Goal: Transaction & Acquisition: Book appointment/travel/reservation

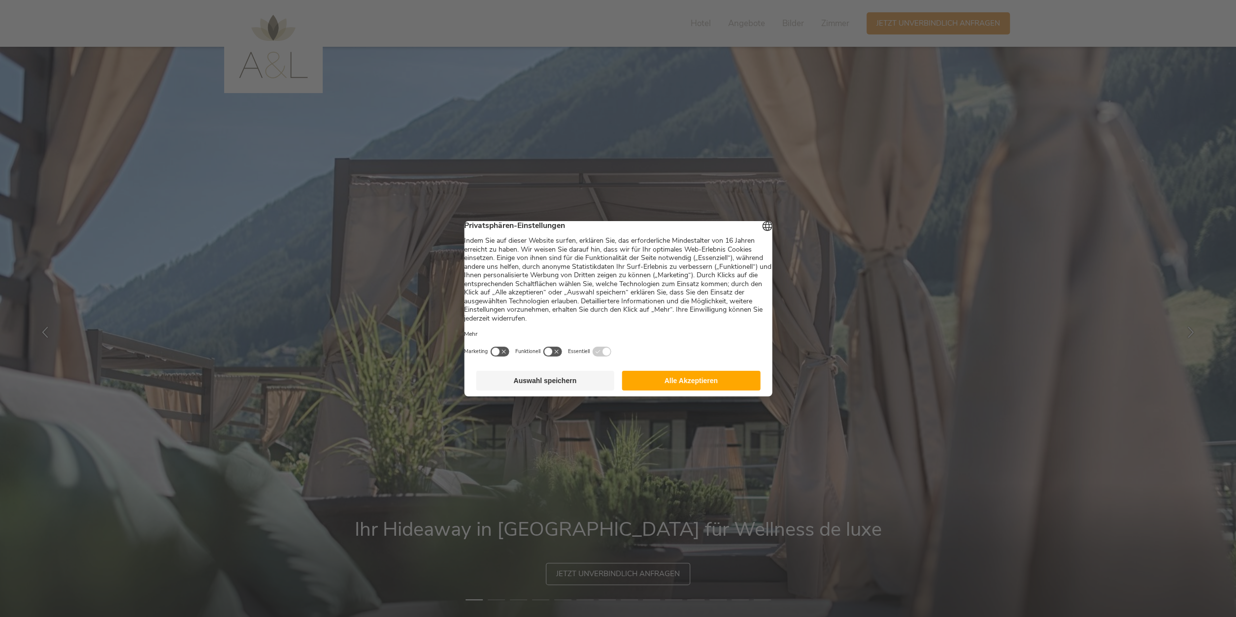
click at [693, 385] on button "Alle Akzeptieren" at bounding box center [691, 381] width 138 height 20
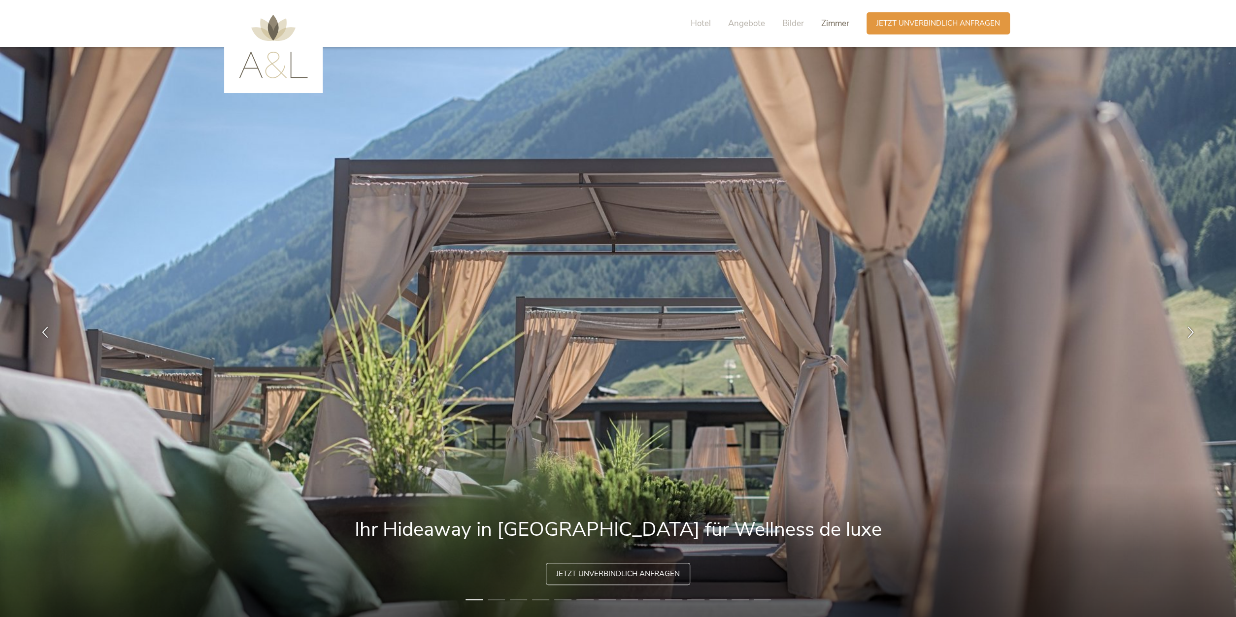
click at [834, 23] on span "Zimmer" at bounding box center [835, 23] width 28 height 11
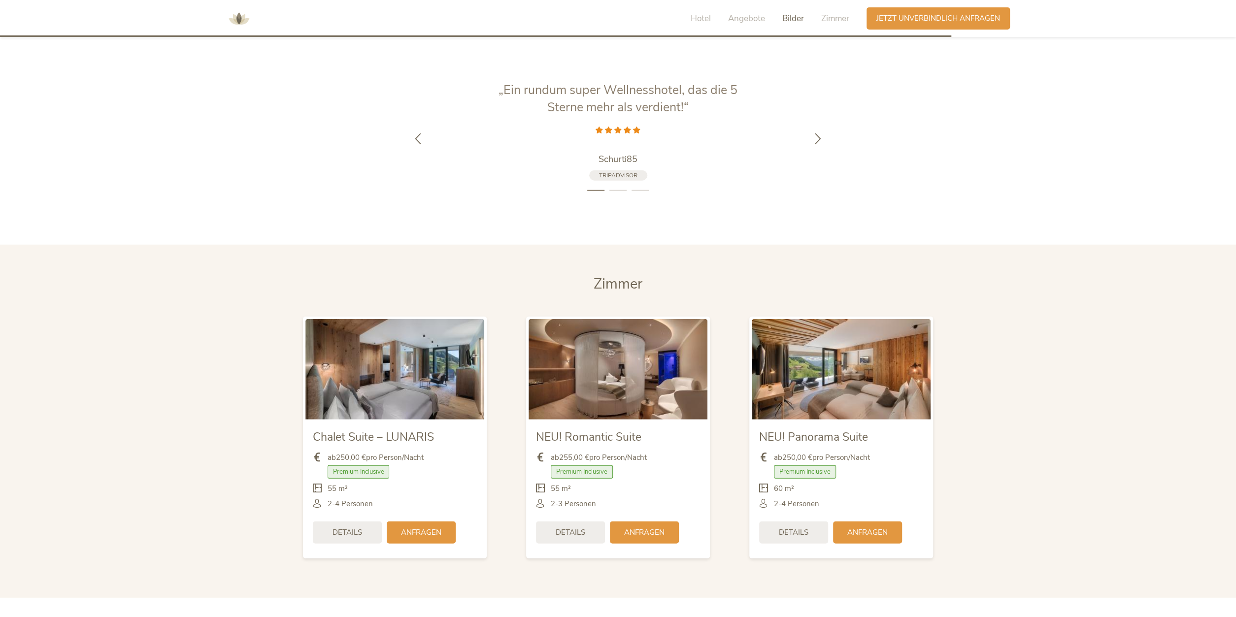
scroll to position [2512, 0]
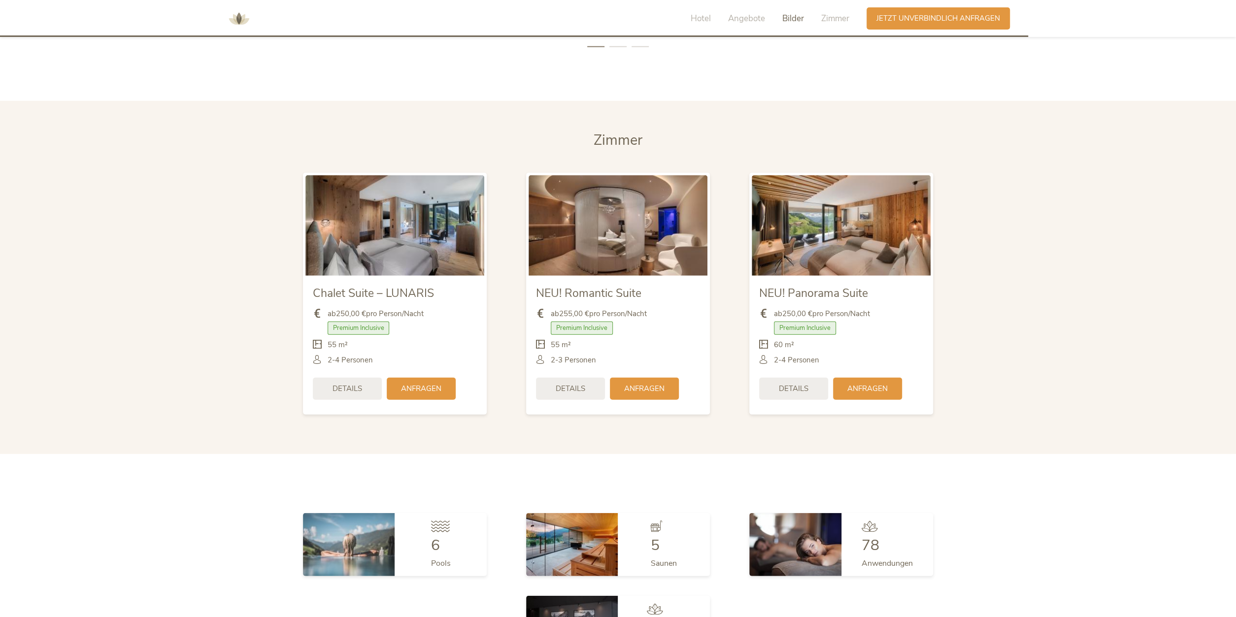
click at [392, 232] on img at bounding box center [394, 225] width 179 height 100
click at [349, 388] on span "Details" at bounding box center [347, 388] width 30 height 10
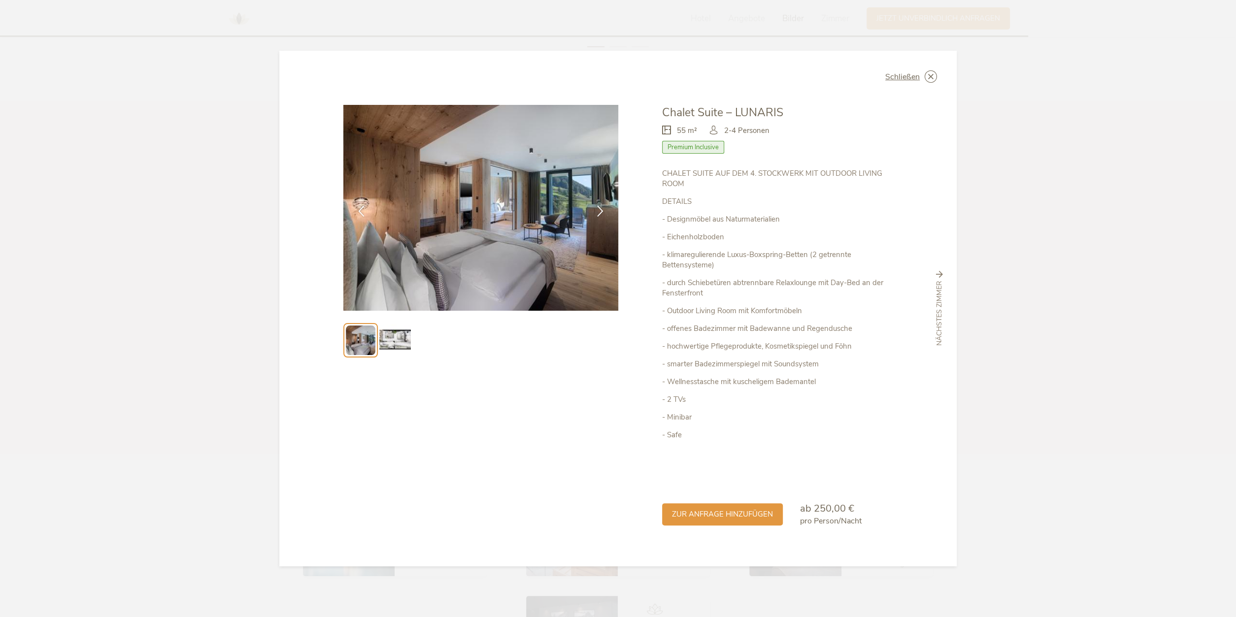
click at [393, 326] on img at bounding box center [395, 341] width 32 height 32
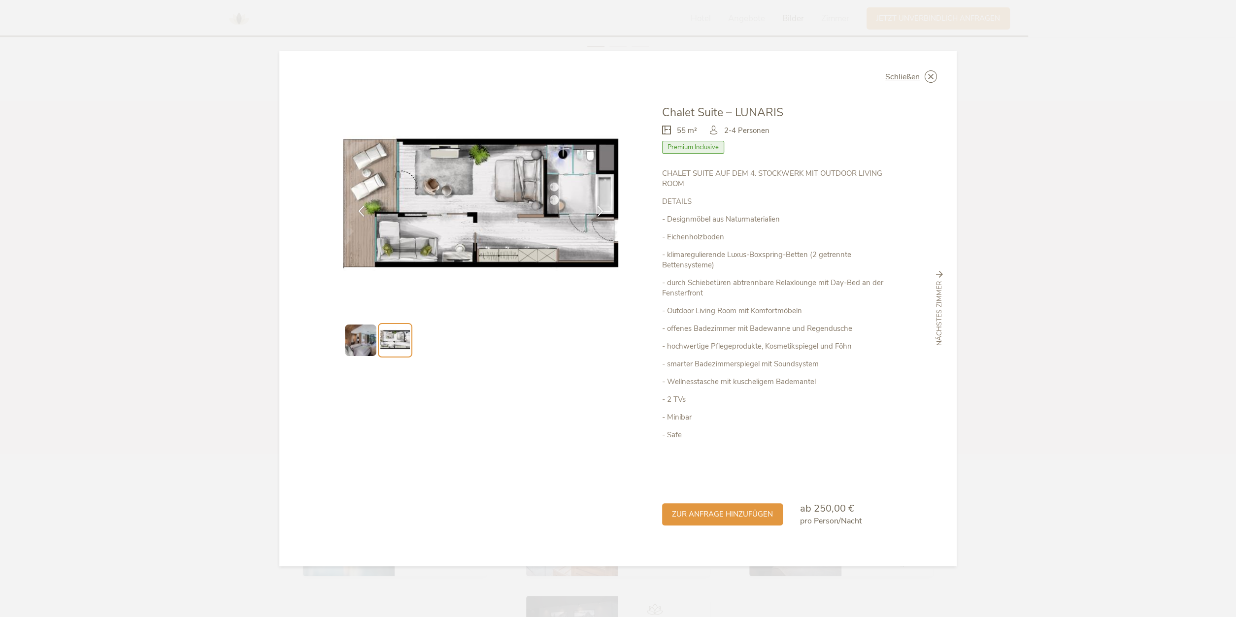
drag, startPoint x: 363, startPoint y: 329, endPoint x: 371, endPoint y: 329, distance: 8.4
click at [363, 329] on img at bounding box center [361, 341] width 32 height 32
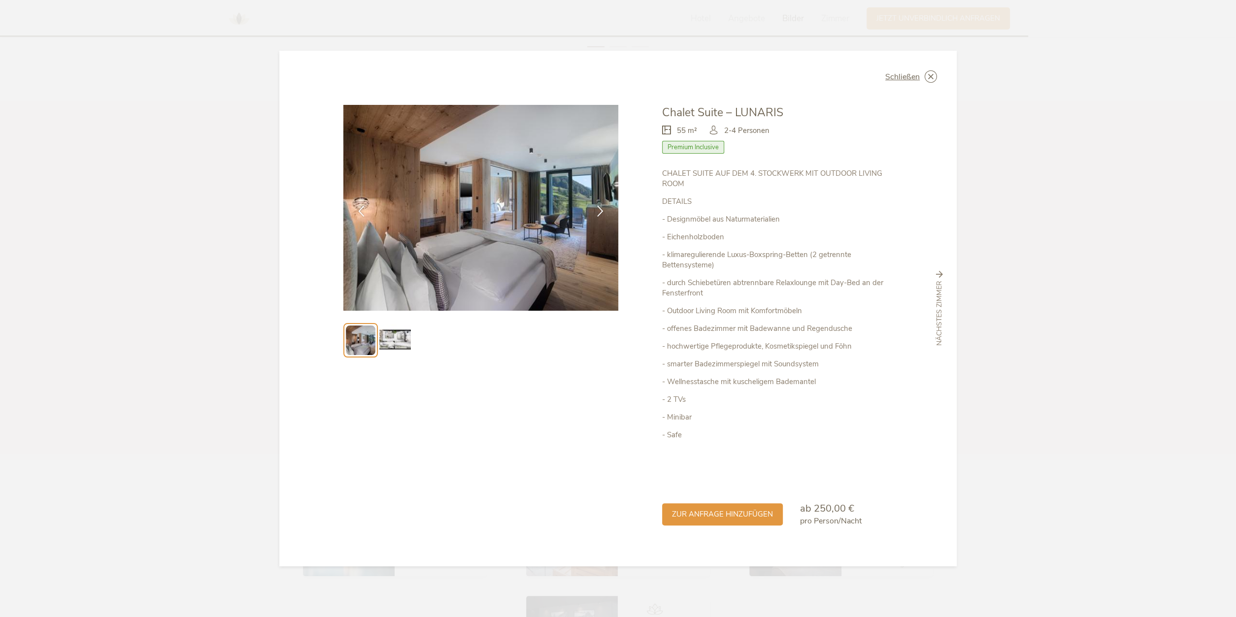
click at [938, 67] on div "Schließen Chalet Suite – LUNARIS 55 m² Premium Inclusive" at bounding box center [617, 309] width 677 height 516
click at [927, 73] on icon at bounding box center [930, 76] width 12 height 12
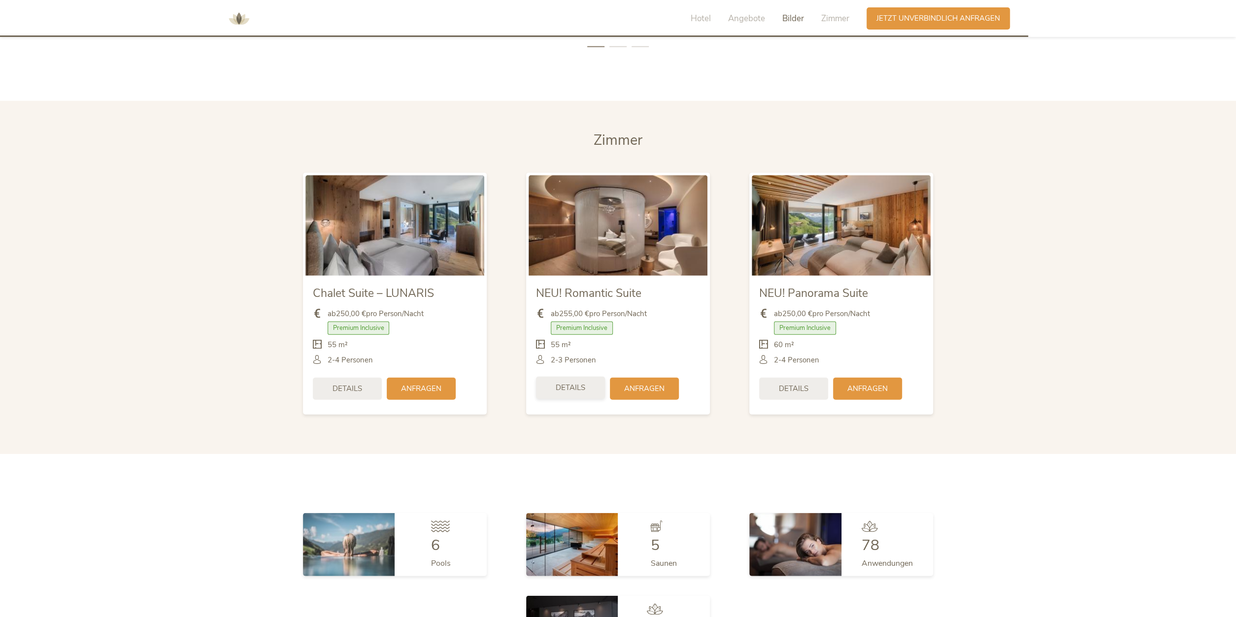
click at [562, 391] on span "Details" at bounding box center [571, 388] width 30 height 10
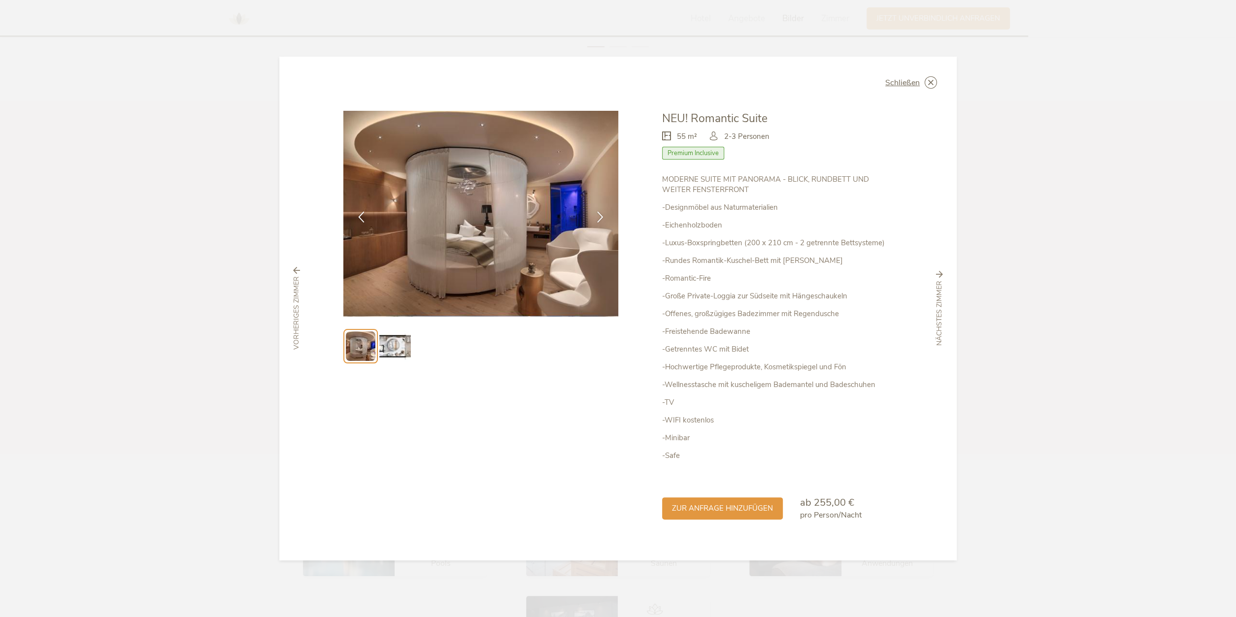
click at [387, 345] on img at bounding box center [395, 346] width 32 height 32
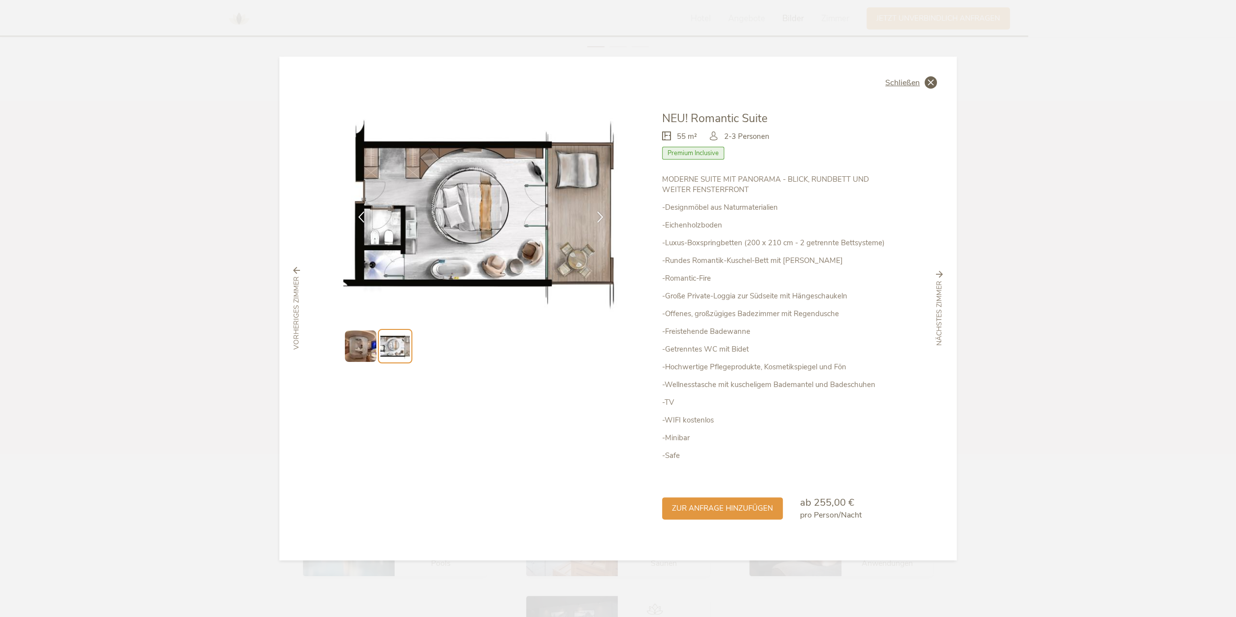
click at [928, 83] on icon at bounding box center [930, 82] width 12 height 12
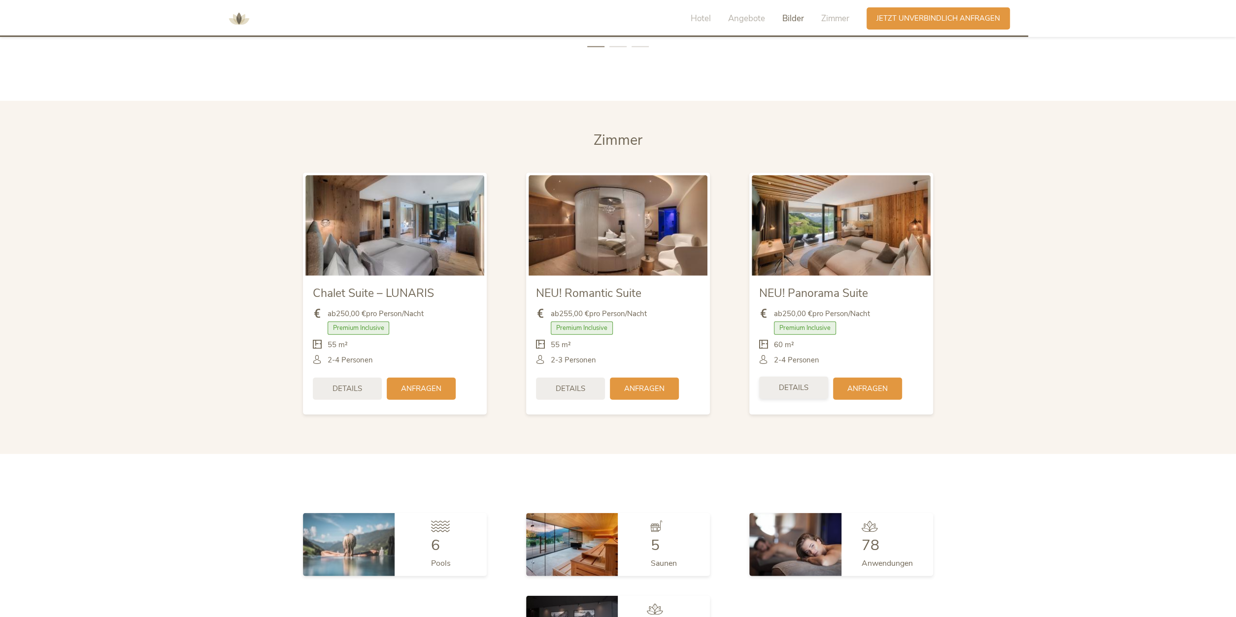
click at [793, 389] on span "Details" at bounding box center [794, 388] width 30 height 10
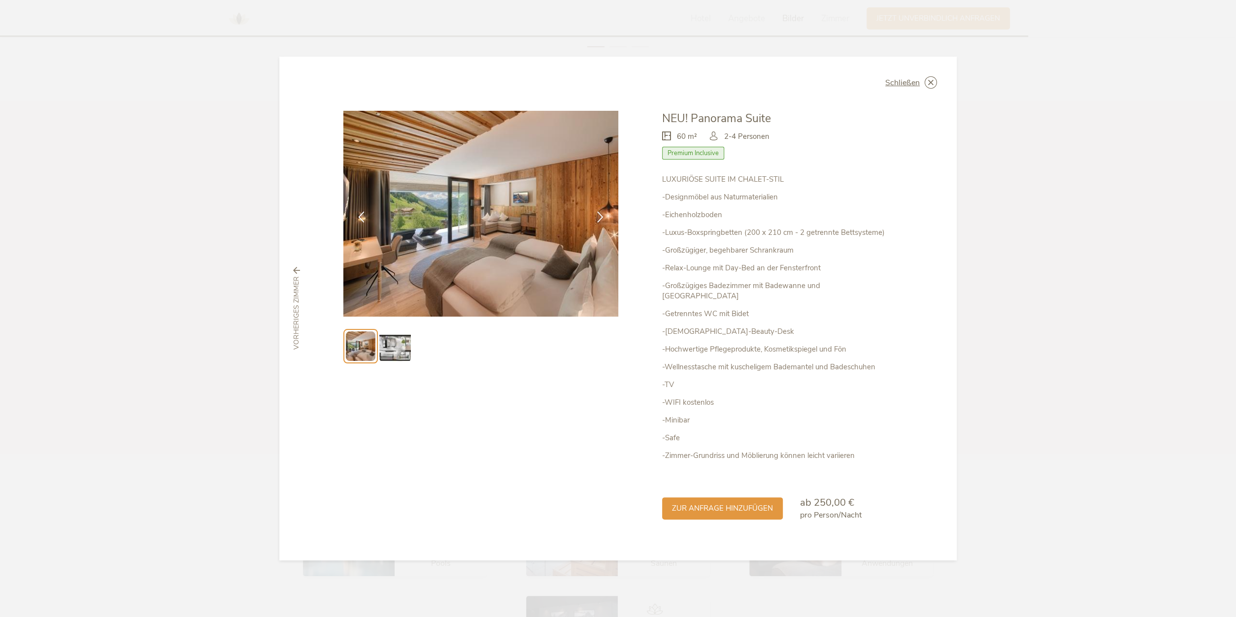
click at [401, 355] on img at bounding box center [395, 346] width 32 height 32
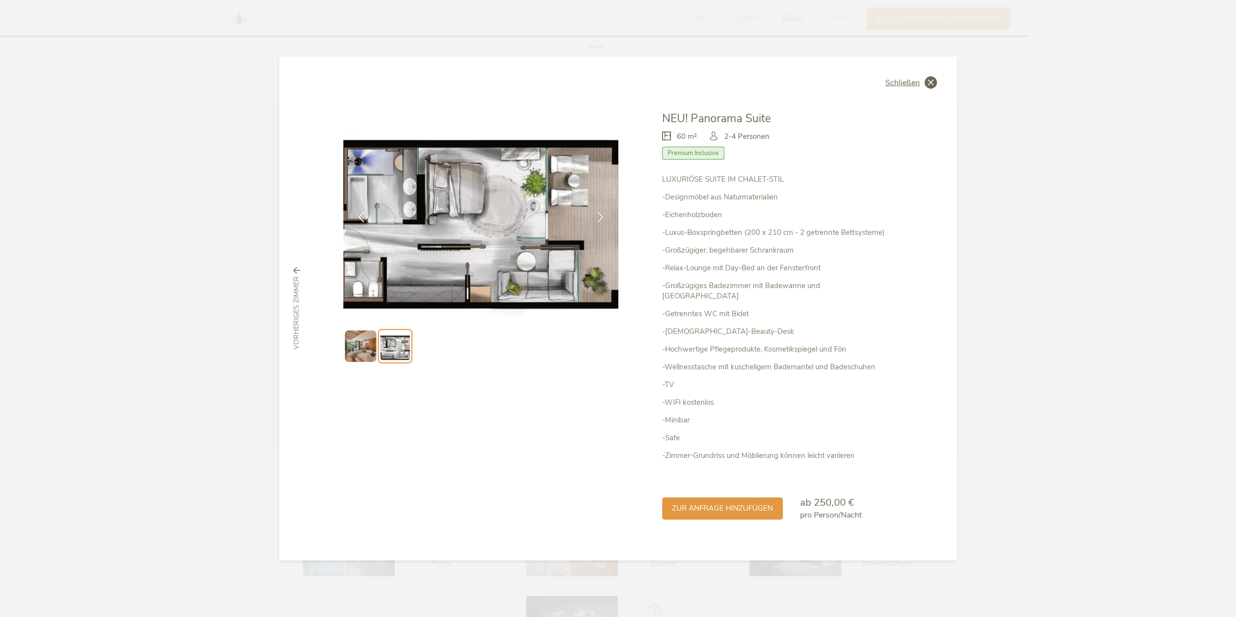
click at [908, 87] on span "Schließen" at bounding box center [902, 83] width 34 height 8
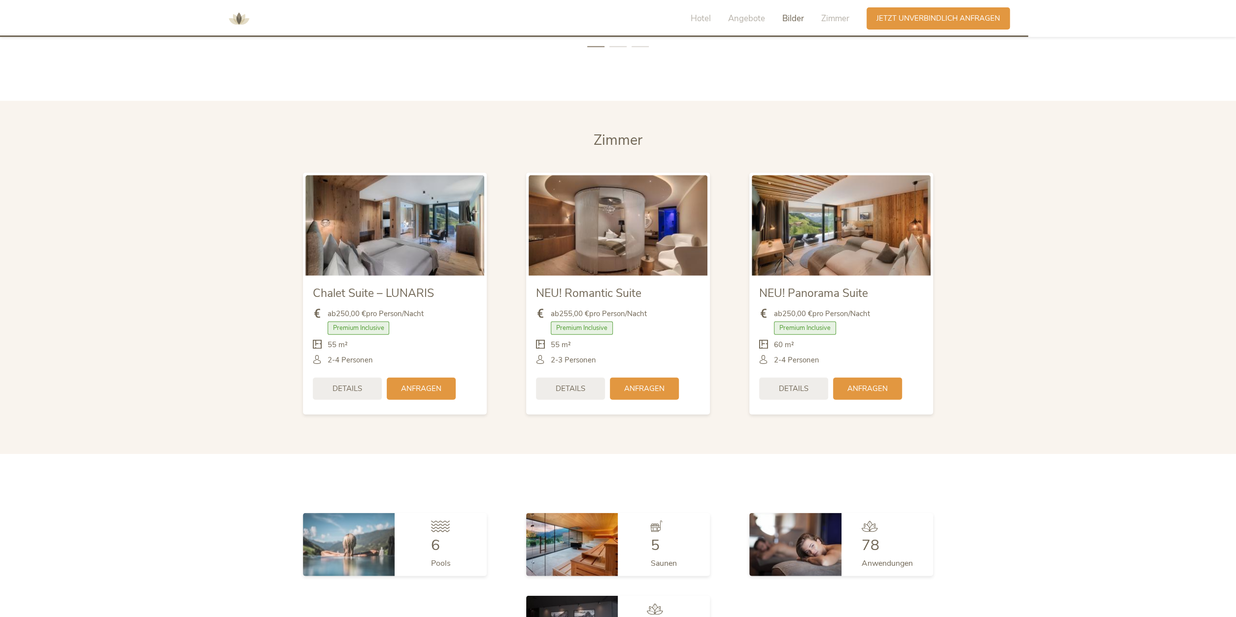
click at [177, 117] on section "[PERSON_NAME] Chalet Suite – LUNARIS ab 250,00 € pro Person/Nacht Premium Inclu…" at bounding box center [618, 277] width 1236 height 353
